Goal: Find specific page/section: Find specific page/section

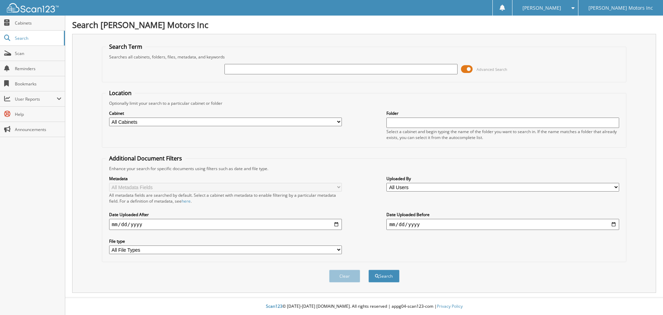
click at [238, 67] on input "text" at bounding box center [341, 69] width 233 height 10
type input "[PERSON_NAME]"
click at [369, 269] on button "Search" at bounding box center [384, 275] width 31 height 13
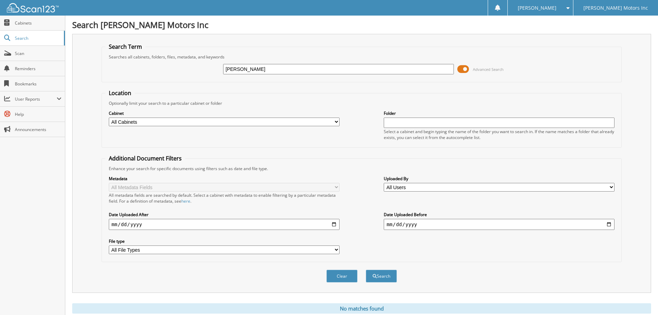
drag, startPoint x: 258, startPoint y: 64, endPoint x: 181, endPoint y: 51, distance: 78.1
click at [181, 51] on fieldset "Search Term Searches all cabinets, folders, files, metadata, and keywords [PERS…" at bounding box center [362, 62] width 520 height 39
type input "312467"
click at [366, 269] on button "Search" at bounding box center [381, 275] width 31 height 13
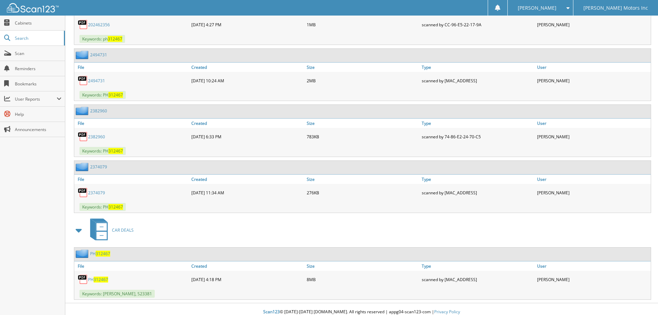
scroll to position [420, 0]
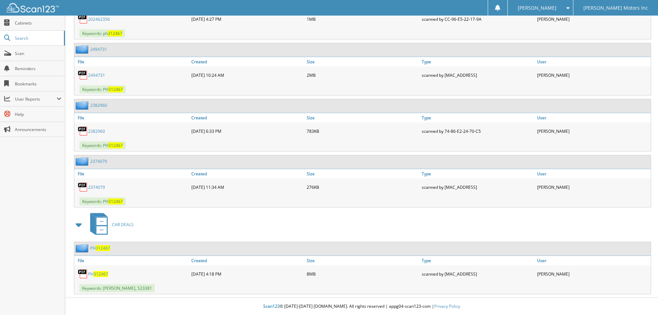
click at [103, 271] on span "312467" at bounding box center [101, 274] width 15 height 6
